Goal: Task Accomplishment & Management: Use online tool/utility

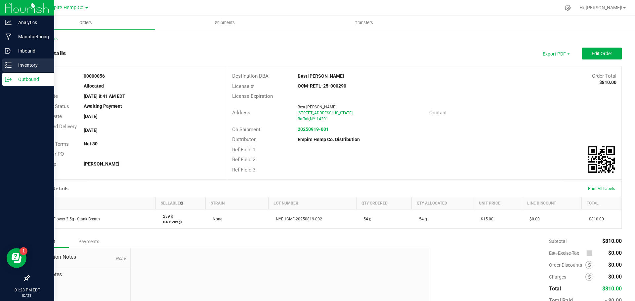
click at [31, 66] on p "Inventory" at bounding box center [32, 65] width 40 height 8
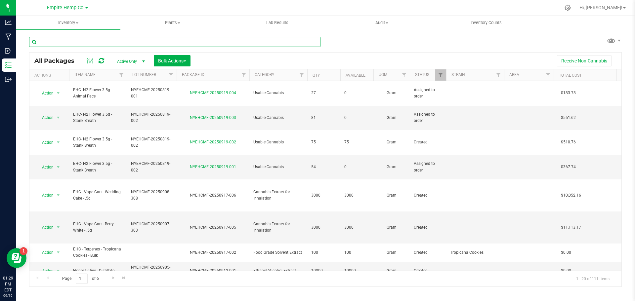
click at [126, 42] on input "text" at bounding box center [174, 42] width 291 height 10
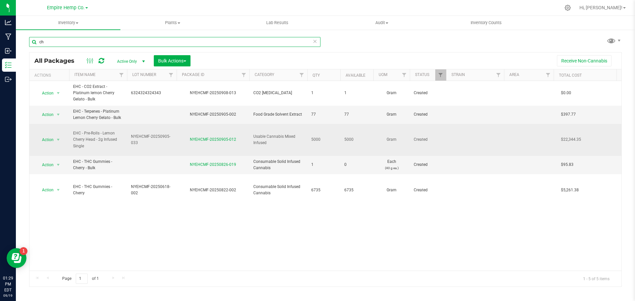
type input "c"
type input "[PERSON_NAME]"
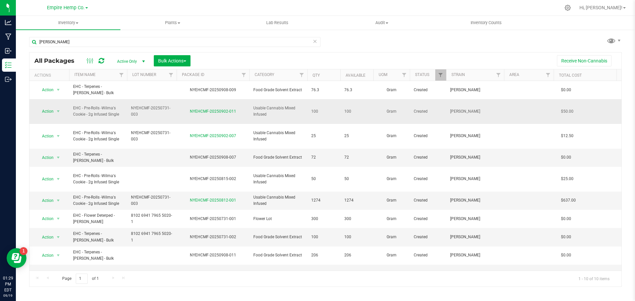
click at [182, 108] on div "NYEHCMF-20250902-011" at bounding box center [213, 111] width 75 height 6
click at [114, 194] on span "EHC - Pre-Rolls -Wilma's Cookie - 2g Infused Single" at bounding box center [98, 200] width 50 height 13
